Goal: Navigation & Orientation: Find specific page/section

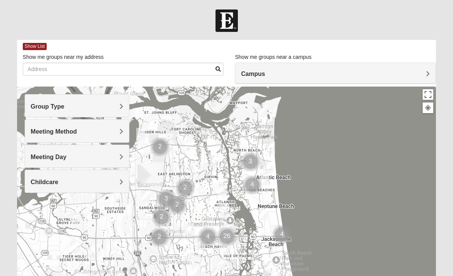
click at [307, 72] on h4 "Campus" at bounding box center [335, 73] width 189 height 7
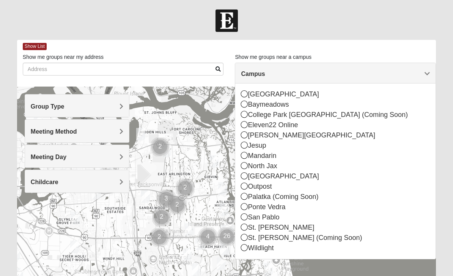
click at [253, 248] on div "Wildlight" at bounding box center [335, 248] width 189 height 10
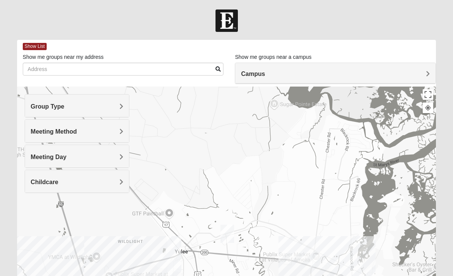
click at [65, 108] on span "Group Type" at bounding box center [48, 106] width 34 height 6
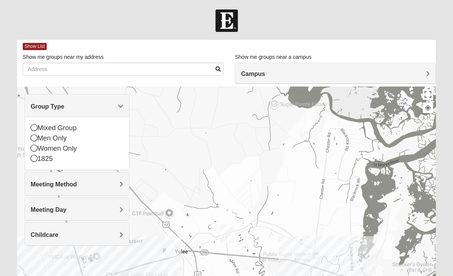
click at [76, 153] on div "Women Only" at bounding box center [77, 149] width 93 height 10
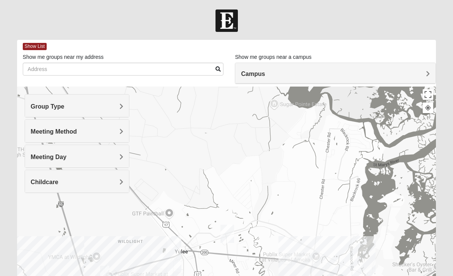
click at [109, 131] on h4 "Meeting Method" at bounding box center [77, 131] width 93 height 7
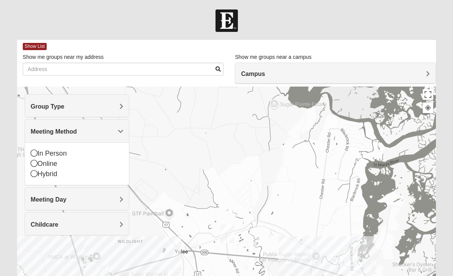
click at [100, 197] on h4 "Meeting Day" at bounding box center [77, 199] width 93 height 7
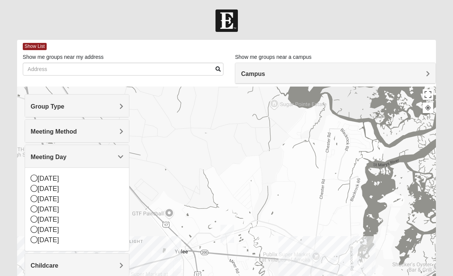
click at [60, 191] on div "[DATE]" at bounding box center [77, 189] width 93 height 10
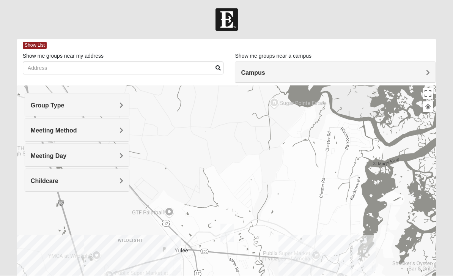
click at [78, 185] on div "Childcare" at bounding box center [77, 180] width 104 height 22
click at [50, 216] on div "No" at bounding box center [77, 213] width 93 height 10
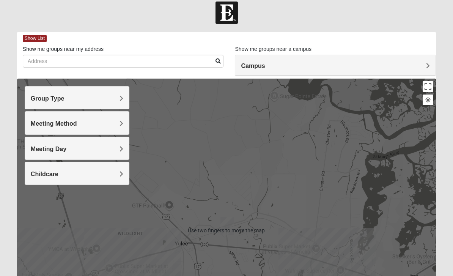
scroll to position [8, 0]
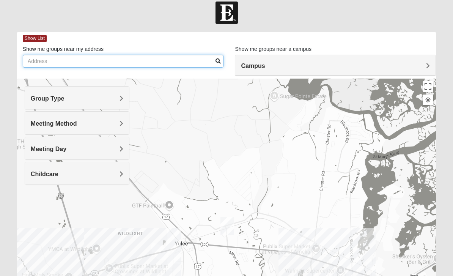
click at [181, 62] on input "Show me groups near my address" at bounding box center [123, 61] width 201 height 13
type input "85158 Airplane Ln"
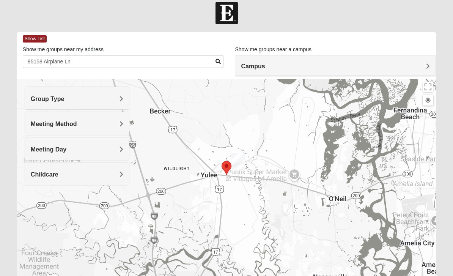
scroll to position [8, 0]
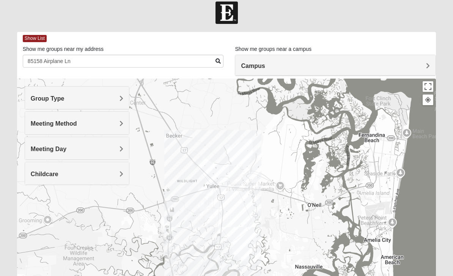
click at [229, 226] on div at bounding box center [226, 231] width 419 height 304
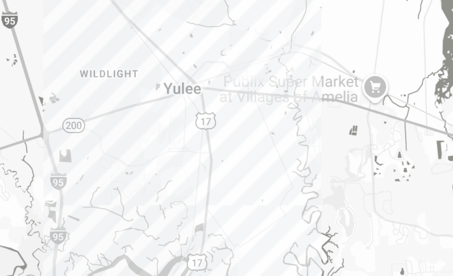
click at [79, 66] on div at bounding box center [226, 212] width 419 height 304
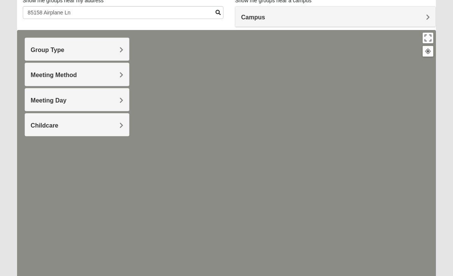
scroll to position [50, 0]
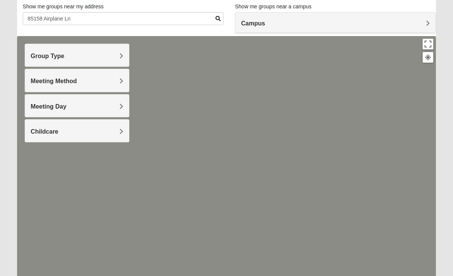
click at [422, 25] on h4 "Campus" at bounding box center [335, 23] width 189 height 7
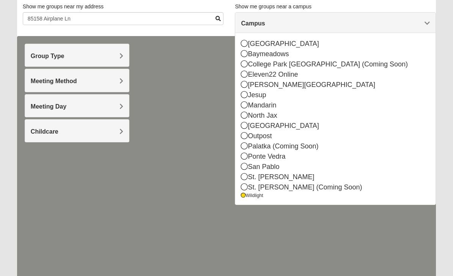
click at [208, 249] on div at bounding box center [226, 188] width 419 height 304
click at [202, 235] on div at bounding box center [226, 188] width 419 height 304
click at [46, 191] on div at bounding box center [226, 188] width 419 height 304
click at [65, 198] on div at bounding box center [226, 188] width 419 height 304
click at [359, 256] on div at bounding box center [226, 188] width 419 height 304
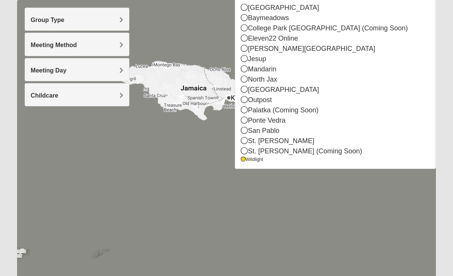
scroll to position [118, 0]
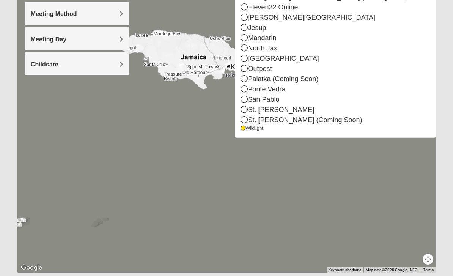
click at [264, 131] on div "Wildlight" at bounding box center [335, 128] width 189 height 6
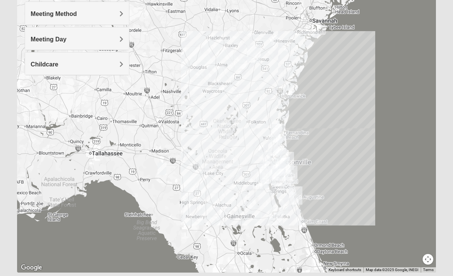
scroll to position [127, 0]
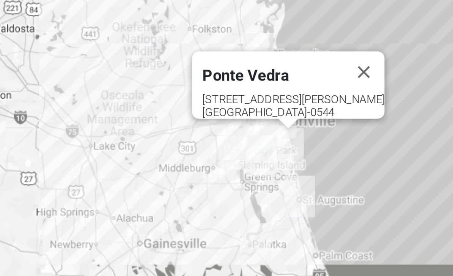
click at [308, 135] on button "Close" at bounding box center [317, 144] width 18 height 18
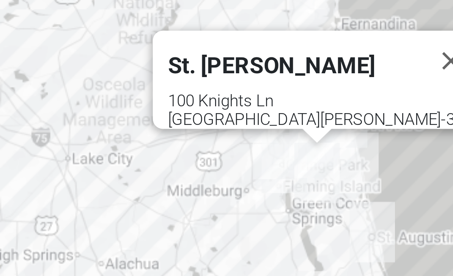
click at [299, 137] on button "Close" at bounding box center [308, 146] width 18 height 18
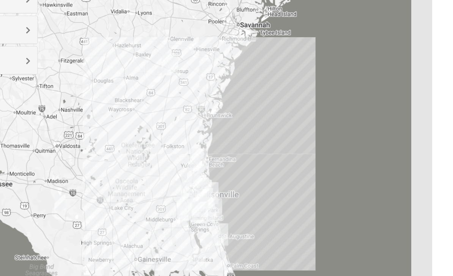
scroll to position [95, 0]
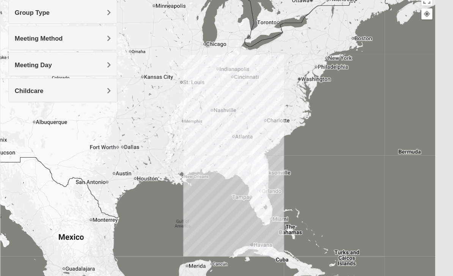
click at [31, 89] on span "Childcare" at bounding box center [45, 87] width 28 height 6
click at [25, 41] on div "Meeting Method" at bounding box center [77, 36] width 104 height 22
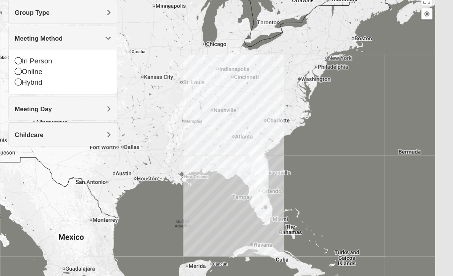
click at [31, 60] on icon at bounding box center [34, 58] width 7 height 7
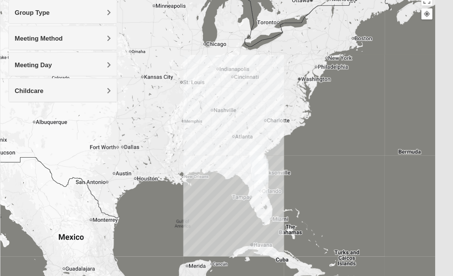
click at [31, 13] on span "Group Type" at bounding box center [48, 12] width 34 height 6
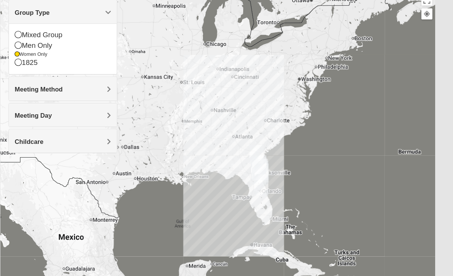
click at [31, 85] on span "Meeting Method" at bounding box center [54, 86] width 46 height 6
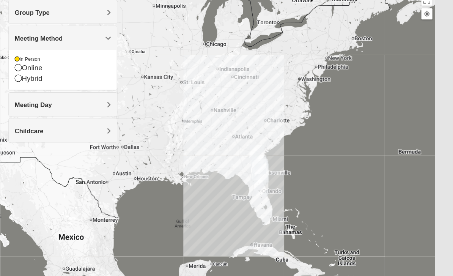
click at [31, 101] on span "Meeting Day" at bounding box center [49, 101] width 36 height 6
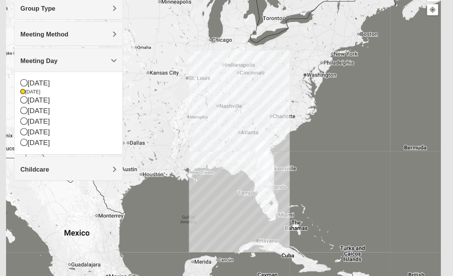
scroll to position [98, 0]
click at [41, 163] on span "Childcare" at bounding box center [45, 164] width 28 height 6
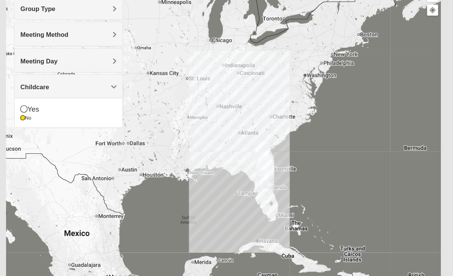
click at [55, 179] on div at bounding box center [226, 141] width 419 height 304
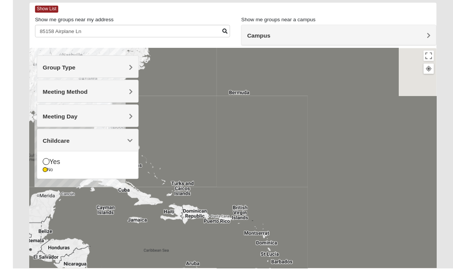
scroll to position [86, 0]
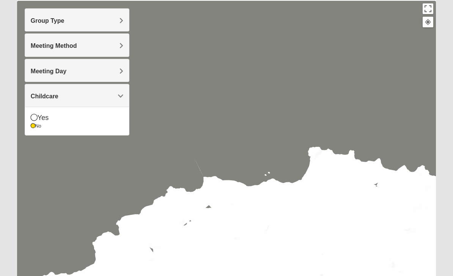
click at [427, 26] on button at bounding box center [428, 22] width 11 height 11
click at [430, 27] on button at bounding box center [428, 22] width 11 height 11
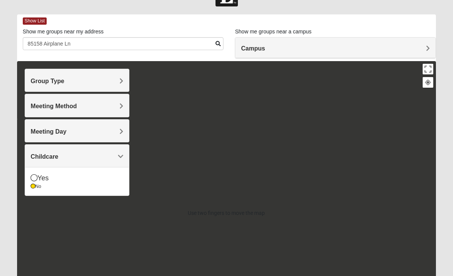
scroll to position [0, 0]
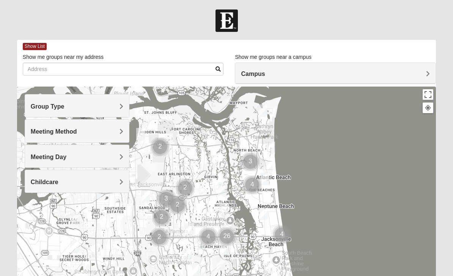
click at [296, 80] on div "Campus" at bounding box center [335, 73] width 200 height 21
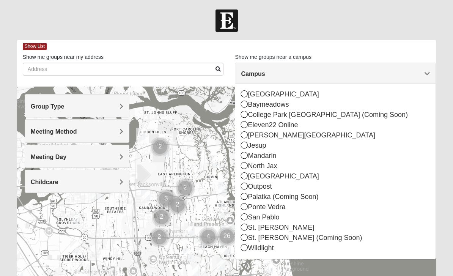
click at [262, 252] on div "Wildlight" at bounding box center [335, 248] width 189 height 10
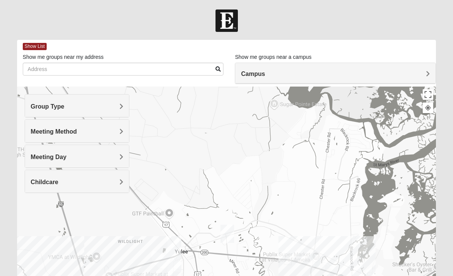
click at [106, 106] on h4 "Group Type" at bounding box center [77, 106] width 93 height 7
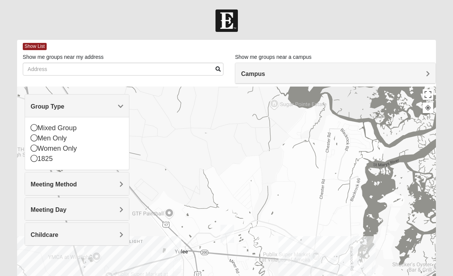
click at [81, 148] on div "Women Only" at bounding box center [77, 149] width 93 height 10
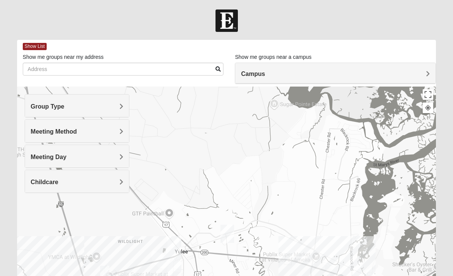
click at [104, 131] on h4 "Meeting Method" at bounding box center [77, 131] width 93 height 7
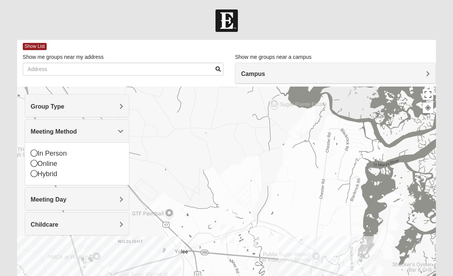
click at [71, 152] on div "In Person" at bounding box center [77, 153] width 93 height 10
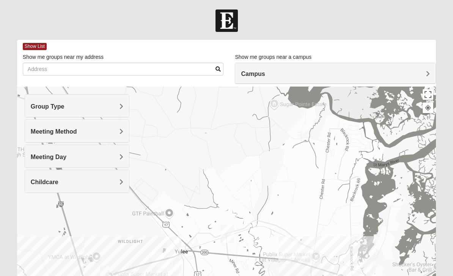
click at [111, 159] on h4 "Meeting Day" at bounding box center [77, 156] width 93 height 7
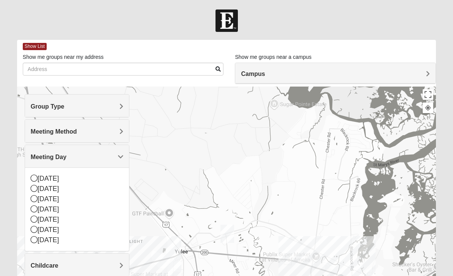
click at [63, 191] on div "[DATE]" at bounding box center [77, 189] width 93 height 10
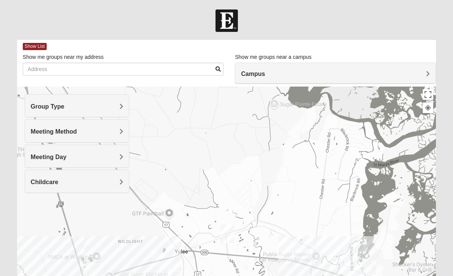
click at [112, 164] on div "Meeting Day" at bounding box center [77, 156] width 104 height 22
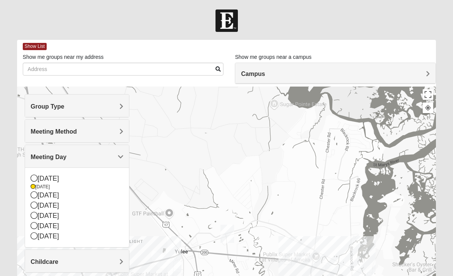
click at [118, 262] on h4 "Childcare" at bounding box center [77, 261] width 93 height 7
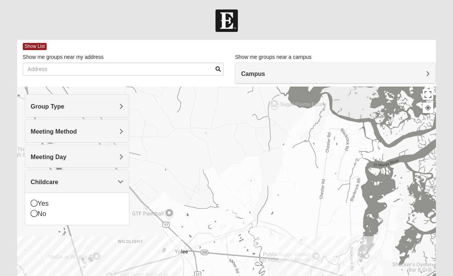
click at [90, 216] on div "No" at bounding box center [77, 214] width 93 height 10
